Goal: Task Accomplishment & Management: Use online tool/utility

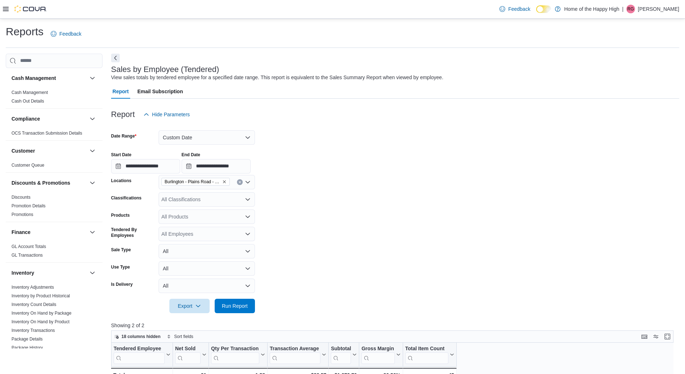
scroll to position [324, 0]
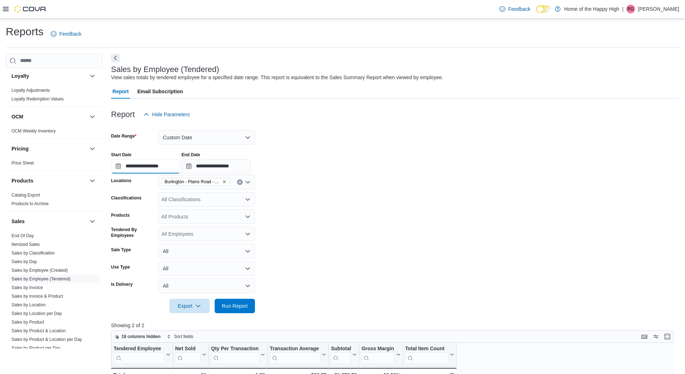
click at [167, 166] on input "**********" at bounding box center [145, 166] width 69 height 14
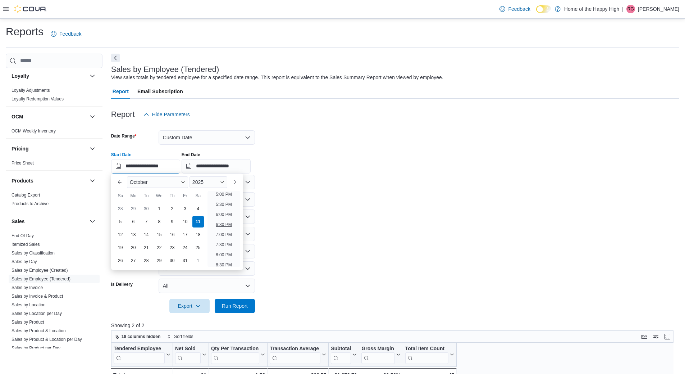
scroll to position [237, 0]
click at [390, 122] on div at bounding box center [395, 126] width 568 height 9
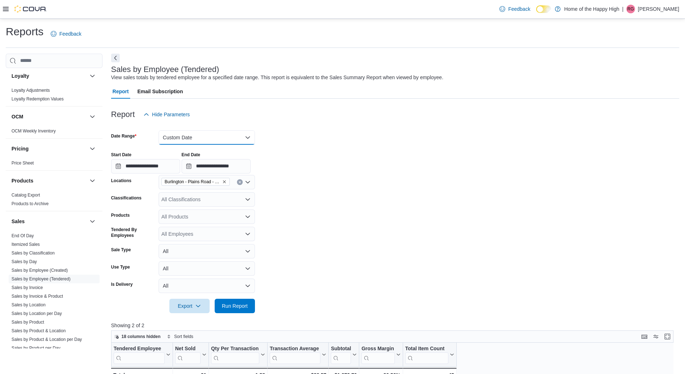
click at [181, 131] on button "Custom Date" at bounding box center [207, 137] width 96 height 14
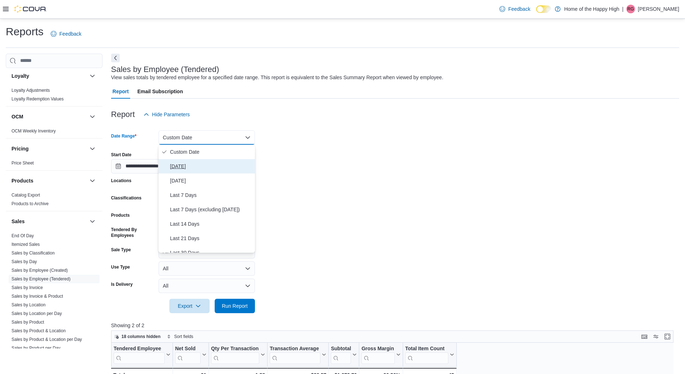
click at [193, 165] on span "Today" at bounding box center [211, 166] width 82 height 9
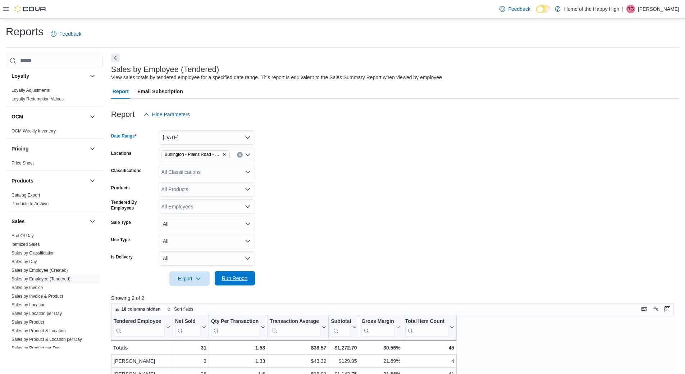
click at [231, 273] on span "Run Report" at bounding box center [235, 278] width 32 height 14
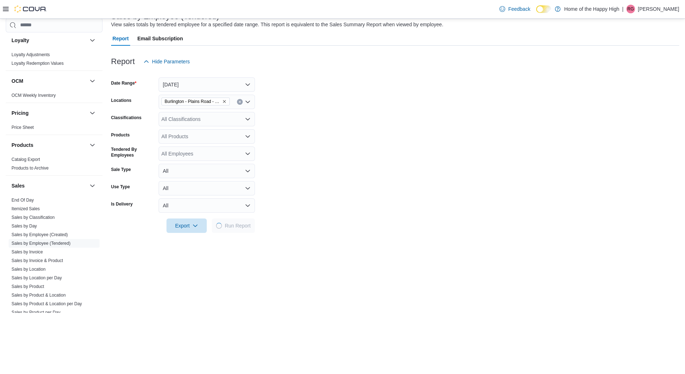
scroll to position [108, 0]
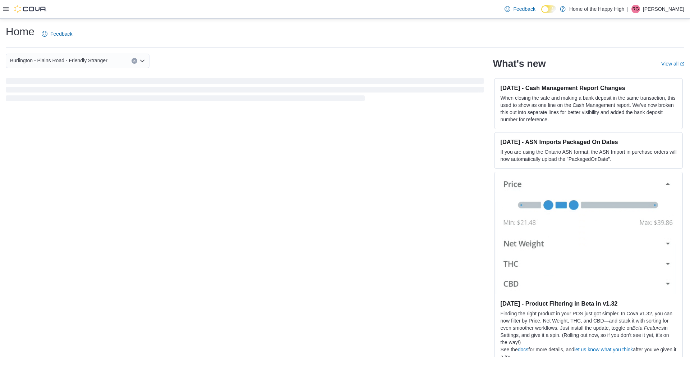
click at [664, 11] on p "[PERSON_NAME]" at bounding box center [663, 9] width 41 height 9
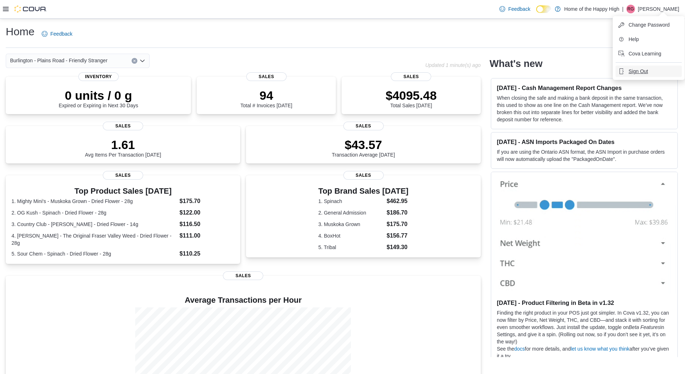
click at [655, 74] on button "Sign Out" at bounding box center [649, 71] width 66 height 12
